Goal: Navigation & Orientation: Find specific page/section

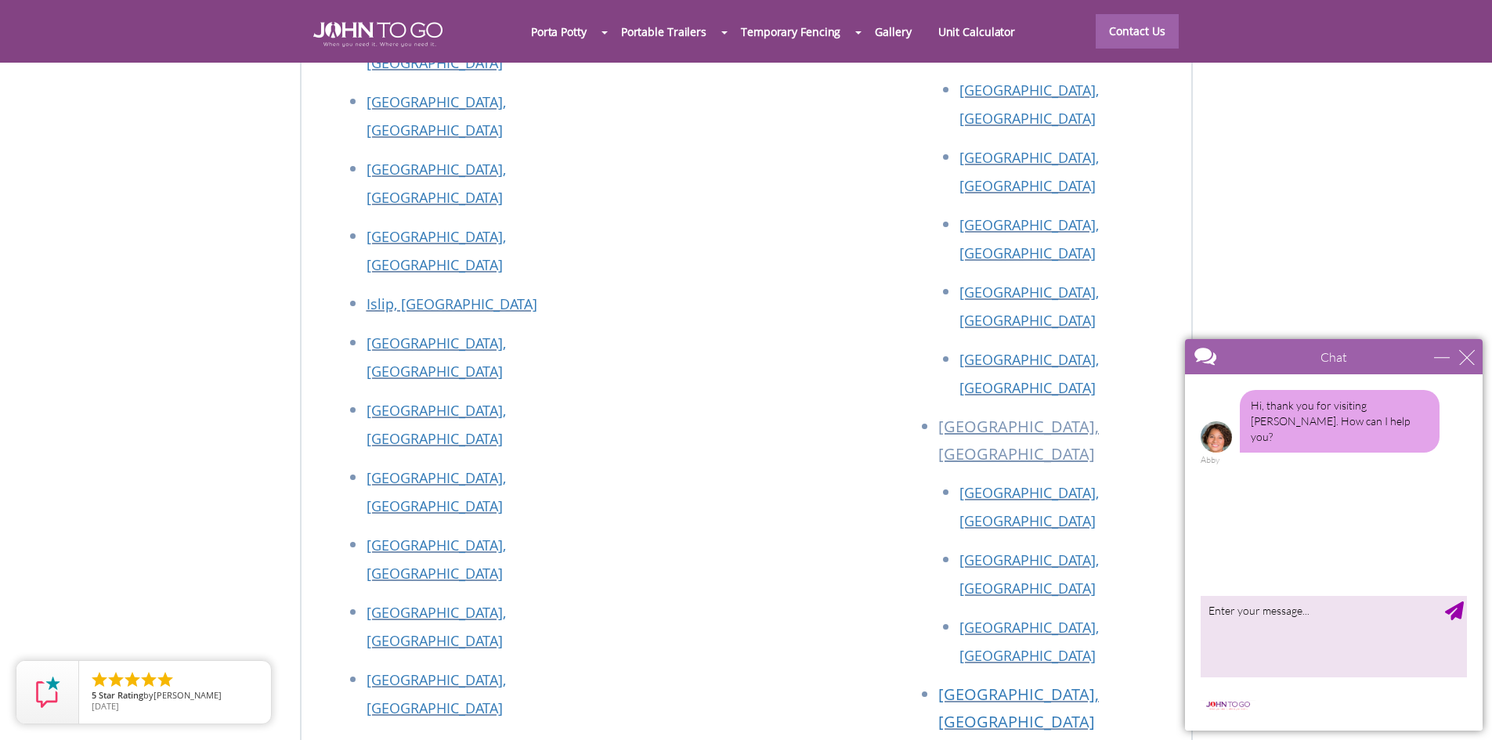
scroll to position [7036, 0]
click at [1466, 356] on div "close" at bounding box center [1467, 357] width 16 height 16
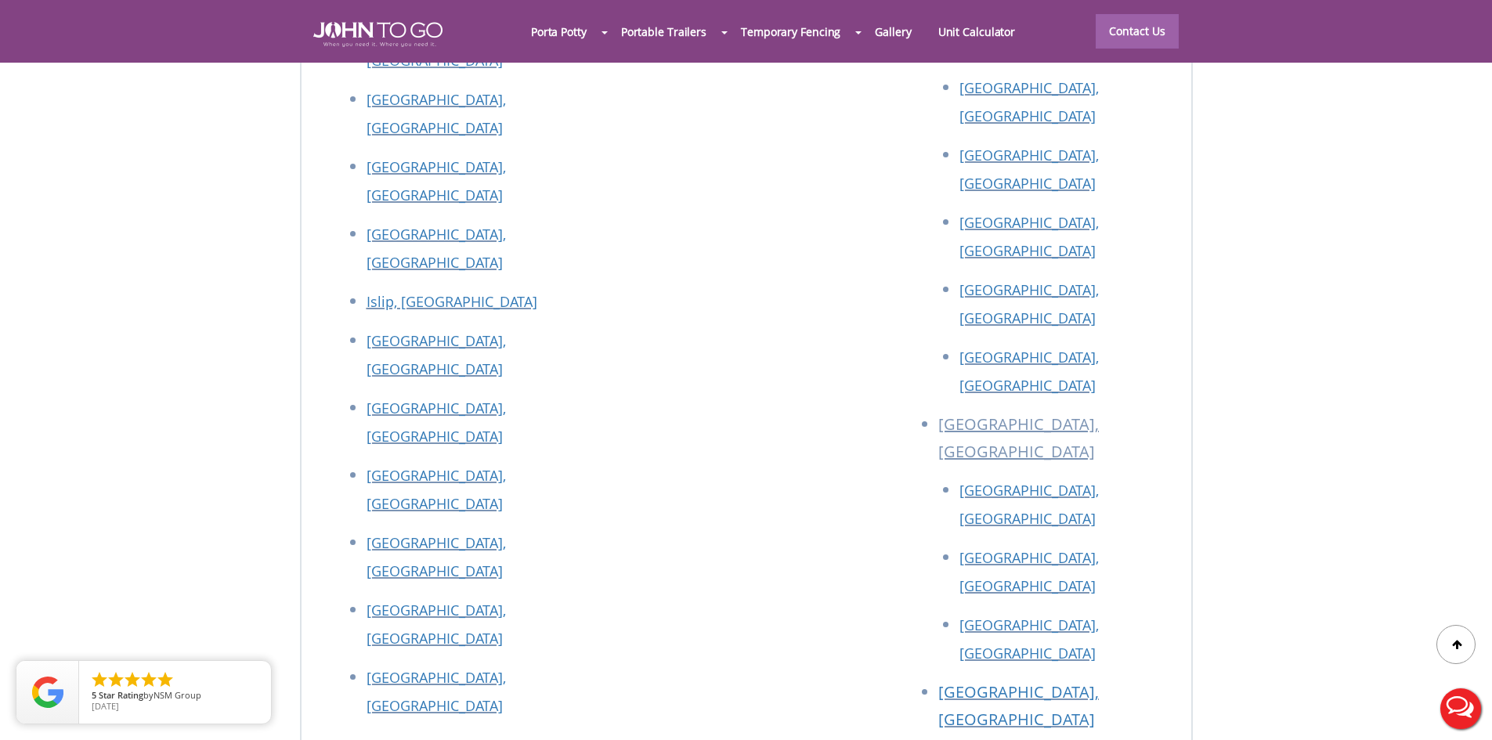
scroll to position [0, 0]
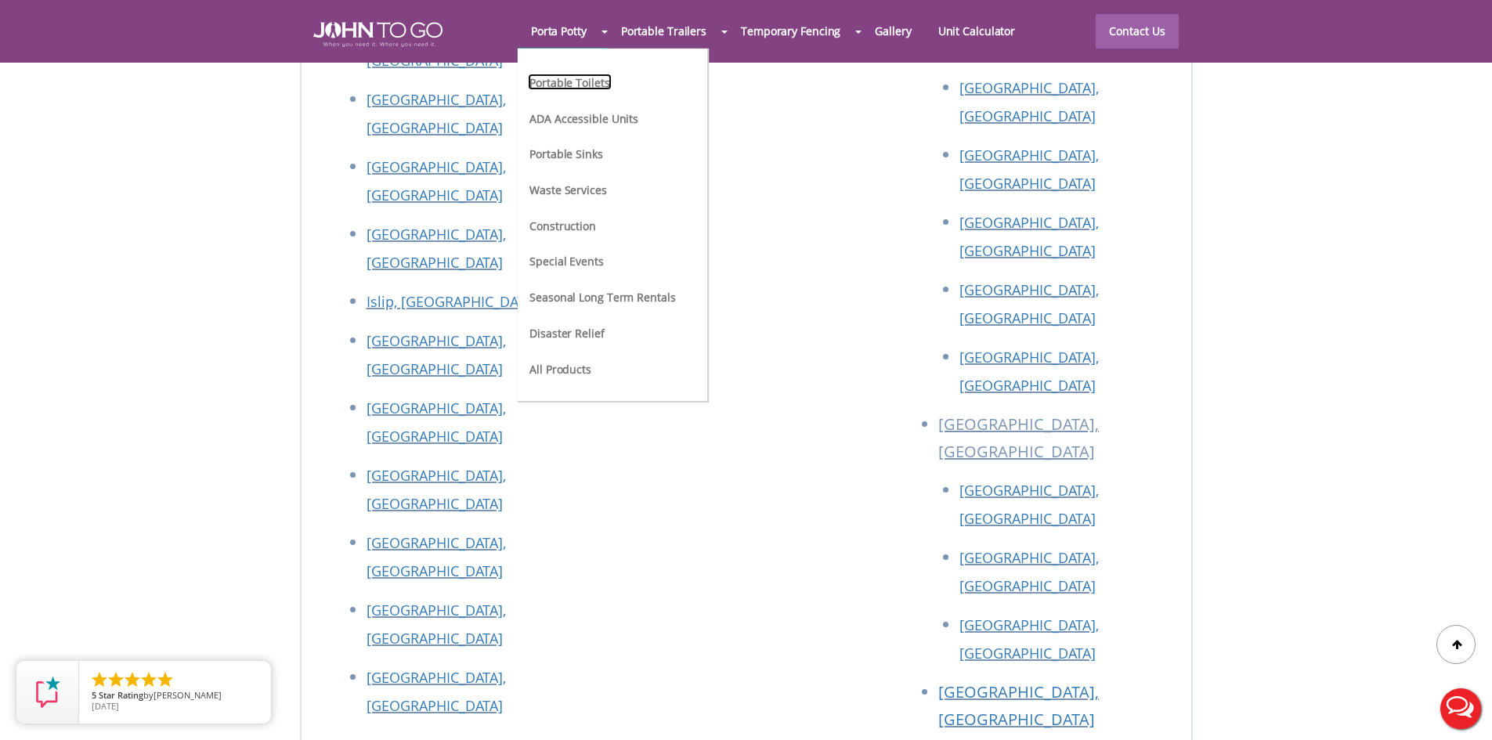
click at [611, 89] on link "Portable Toilets" at bounding box center [569, 82] width 83 height 16
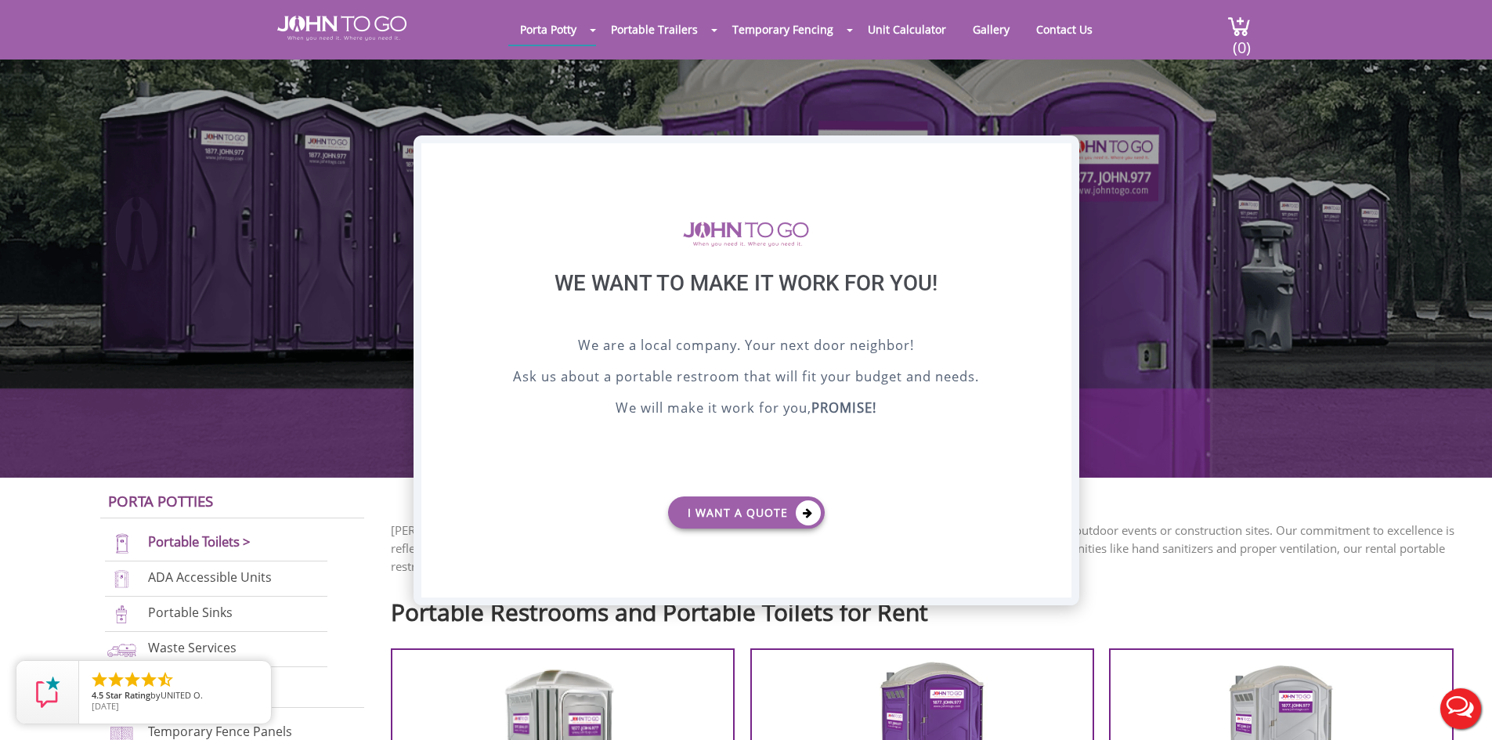
click at [1053, 155] on div "X" at bounding box center [1059, 156] width 24 height 27
